Goal: Check status: Check status

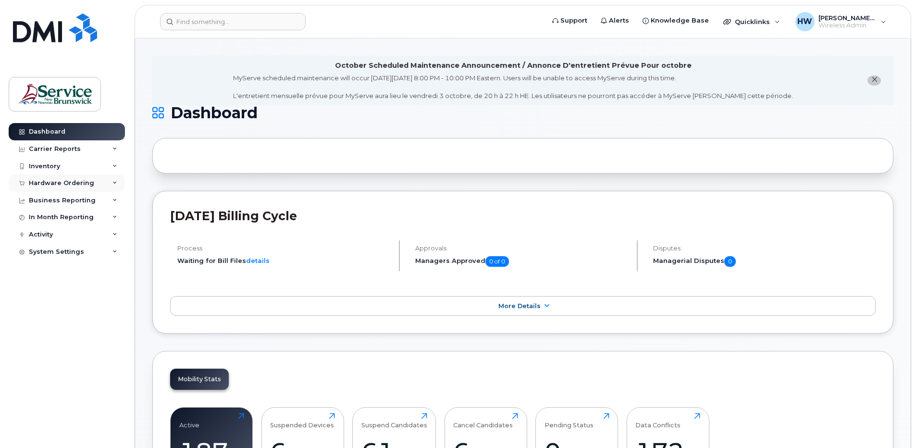
click at [69, 179] on div "Hardware Ordering" at bounding box center [61, 183] width 65 height 8
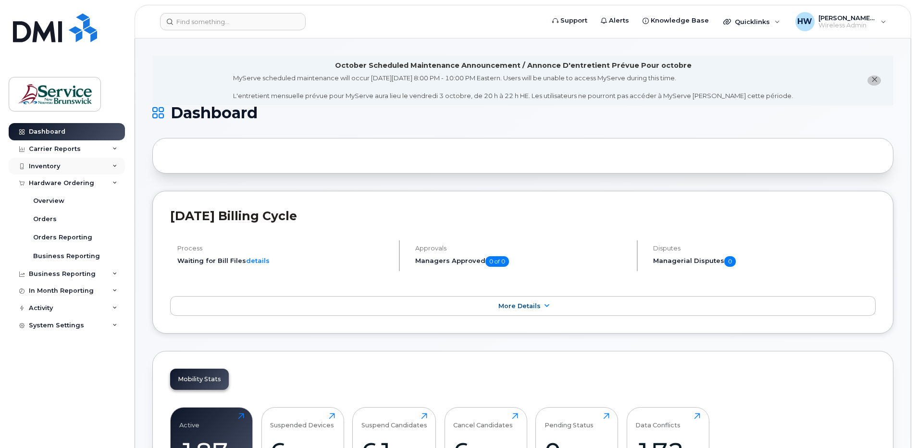
click at [56, 164] on div "Inventory" at bounding box center [44, 167] width 31 height 8
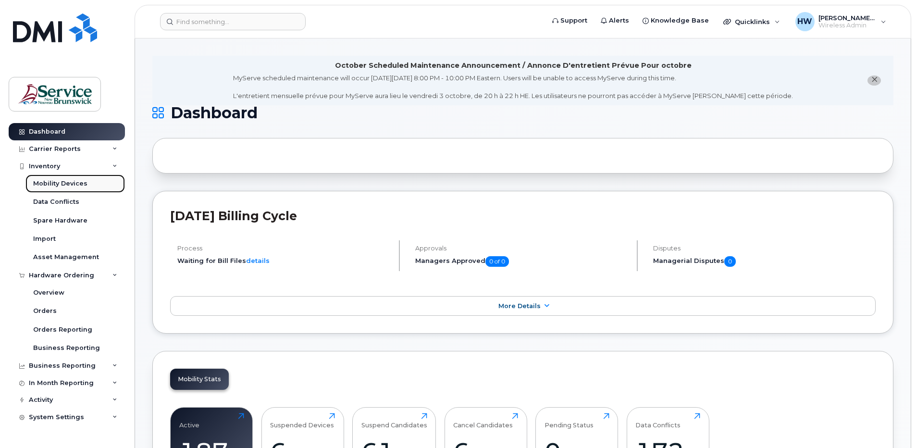
click at [75, 186] on div "Mobility Devices" at bounding box center [60, 183] width 54 height 9
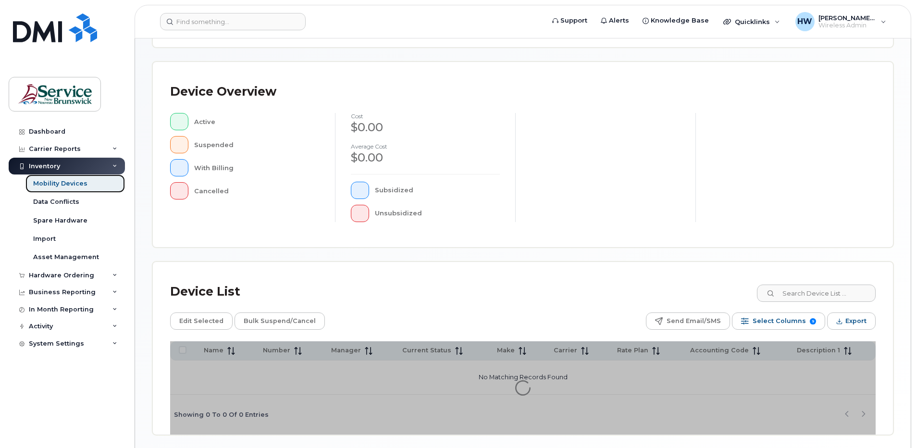
scroll to position [192, 0]
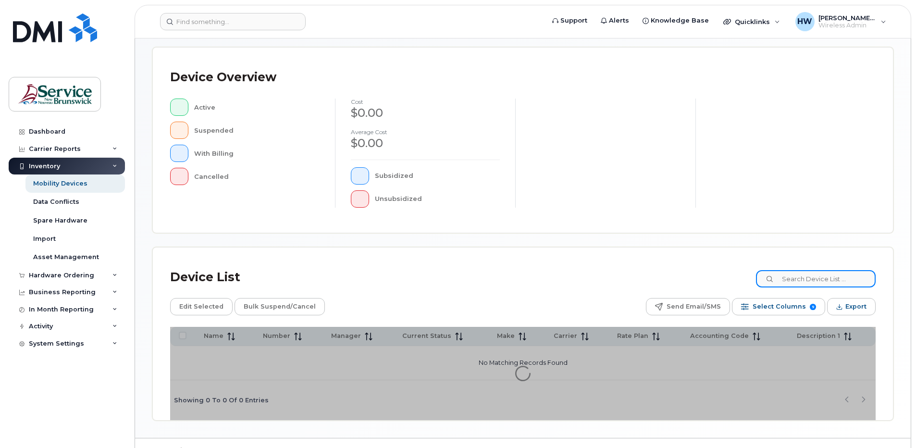
click at [810, 276] on input at bounding box center [816, 278] width 120 height 17
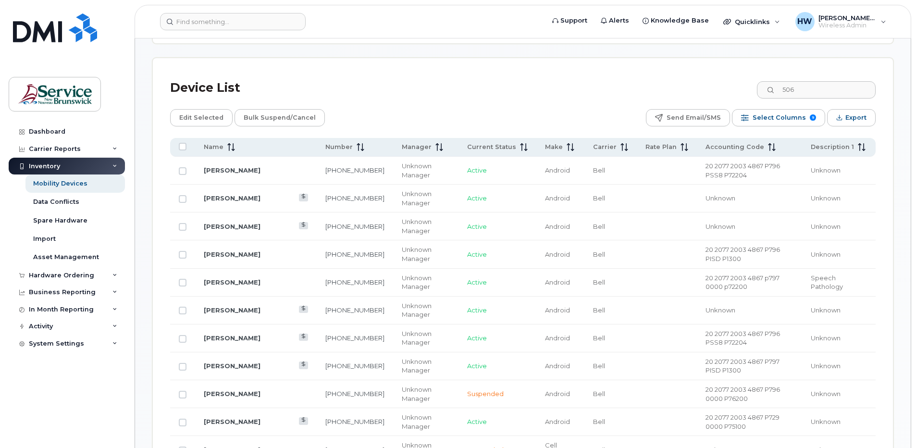
scroll to position [313, 0]
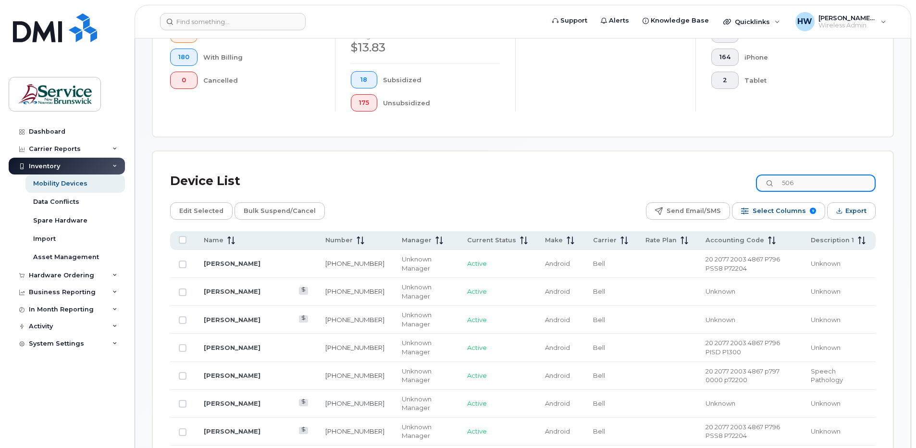
click at [822, 183] on input "506" at bounding box center [816, 183] width 120 height 17
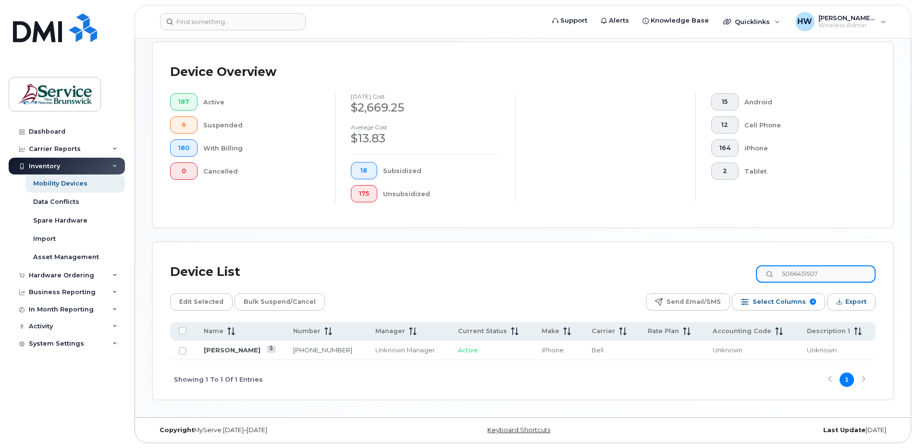
type input "5066451507"
